Goal: Navigation & Orientation: Find specific page/section

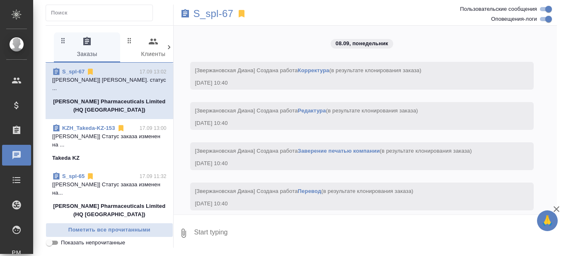
scroll to position [5221, 0]
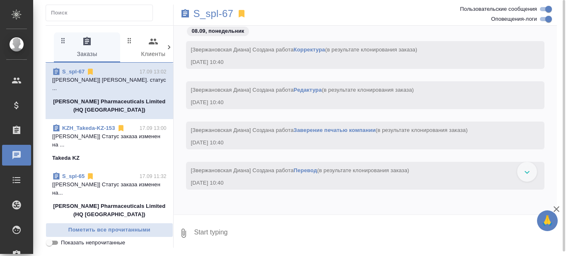
scroll to position [4603, 0]
